Goal: Transaction & Acquisition: Subscribe to service/newsletter

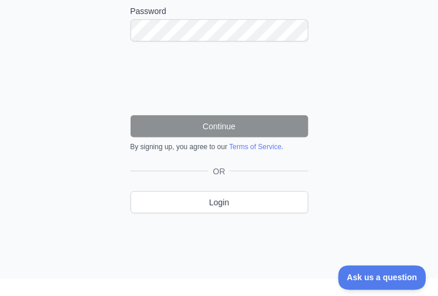
scroll to position [101, 0]
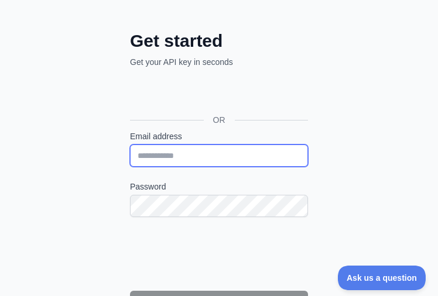
click at [174, 155] on input "Email address" at bounding box center [219, 156] width 178 height 22
type input "**********"
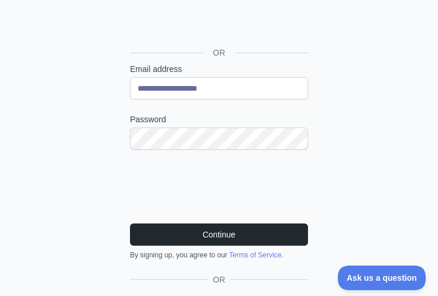
scroll to position [176, 0]
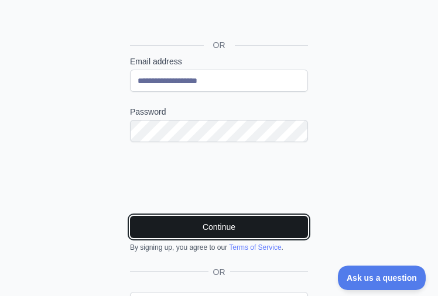
click at [274, 218] on button "Continue" at bounding box center [219, 227] width 178 height 22
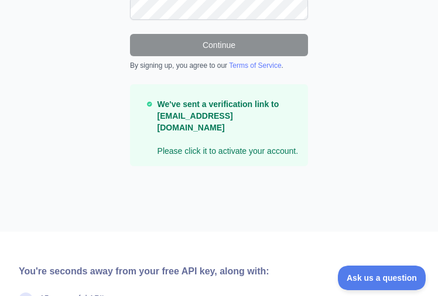
scroll to position [240, 0]
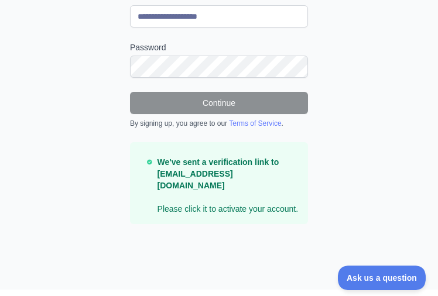
click at [234, 193] on p "We've sent a verification link to [EMAIL_ADDRESS][DOMAIN_NAME] Please click it …" at bounding box center [228, 185] width 141 height 59
click at [193, 186] on p "We've sent a verification link to [EMAIL_ADDRESS][DOMAIN_NAME] Please click it …" at bounding box center [228, 185] width 141 height 59
click at [190, 183] on p "We've sent a verification link to [EMAIL_ADDRESS][DOMAIN_NAME] Please click it …" at bounding box center [228, 185] width 141 height 59
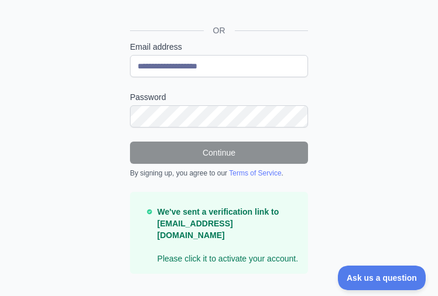
scroll to position [234, 0]
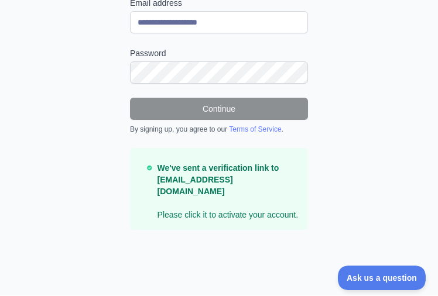
click at [237, 193] on p "We've sent a verification link to [EMAIL_ADDRESS][DOMAIN_NAME] Please click it …" at bounding box center [228, 191] width 141 height 59
click at [225, 203] on p "We've sent a verification link to [EMAIL_ADDRESS][DOMAIN_NAME] Please click it …" at bounding box center [228, 191] width 141 height 59
